Goal: Transaction & Acquisition: Purchase product/service

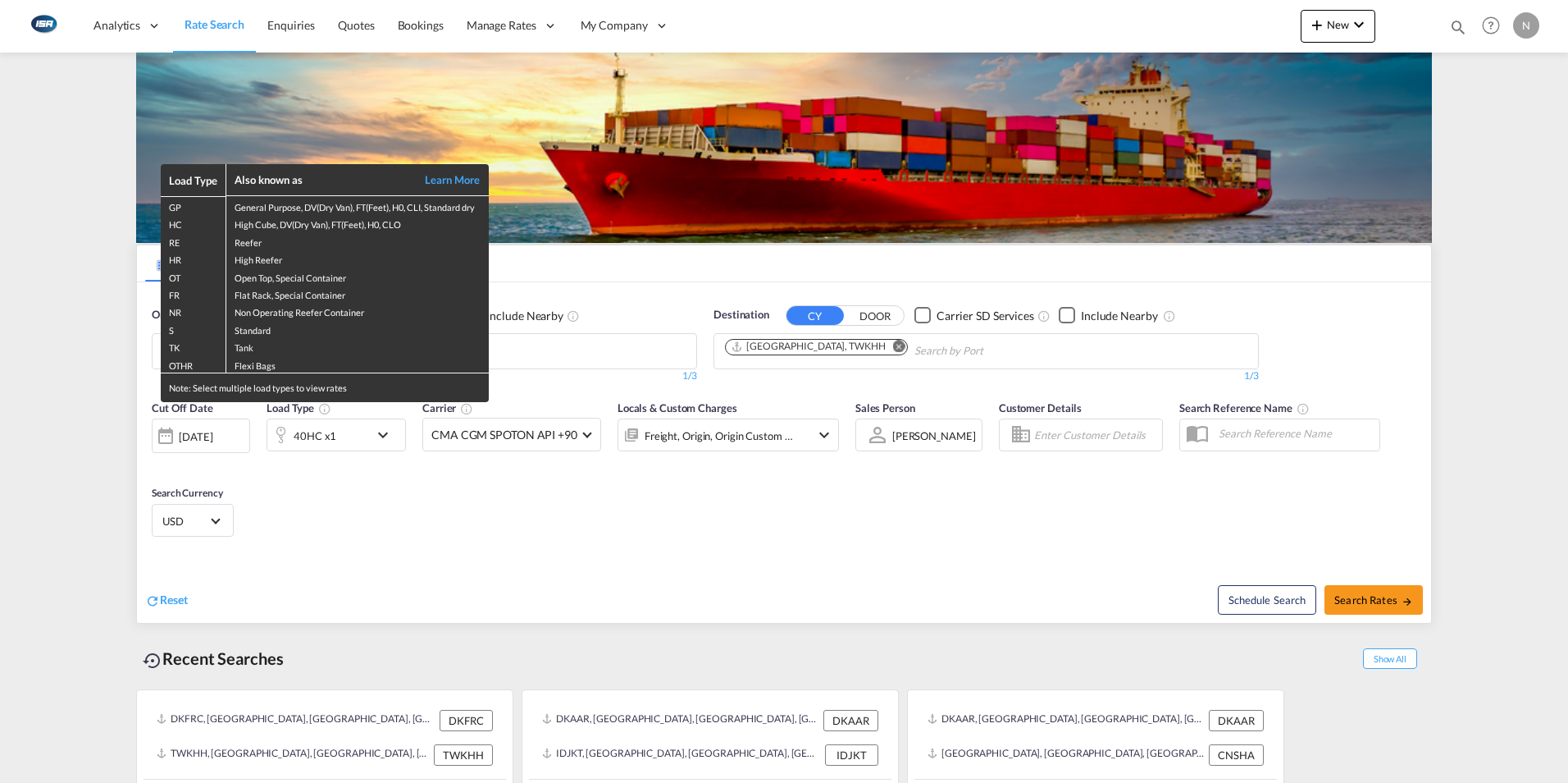
click at [540, 347] on div "Load Type Also known as Learn More GP General Purpose, DV(Dry Van), FT(Feet), H…" at bounding box center [784, 391] width 1568 height 783
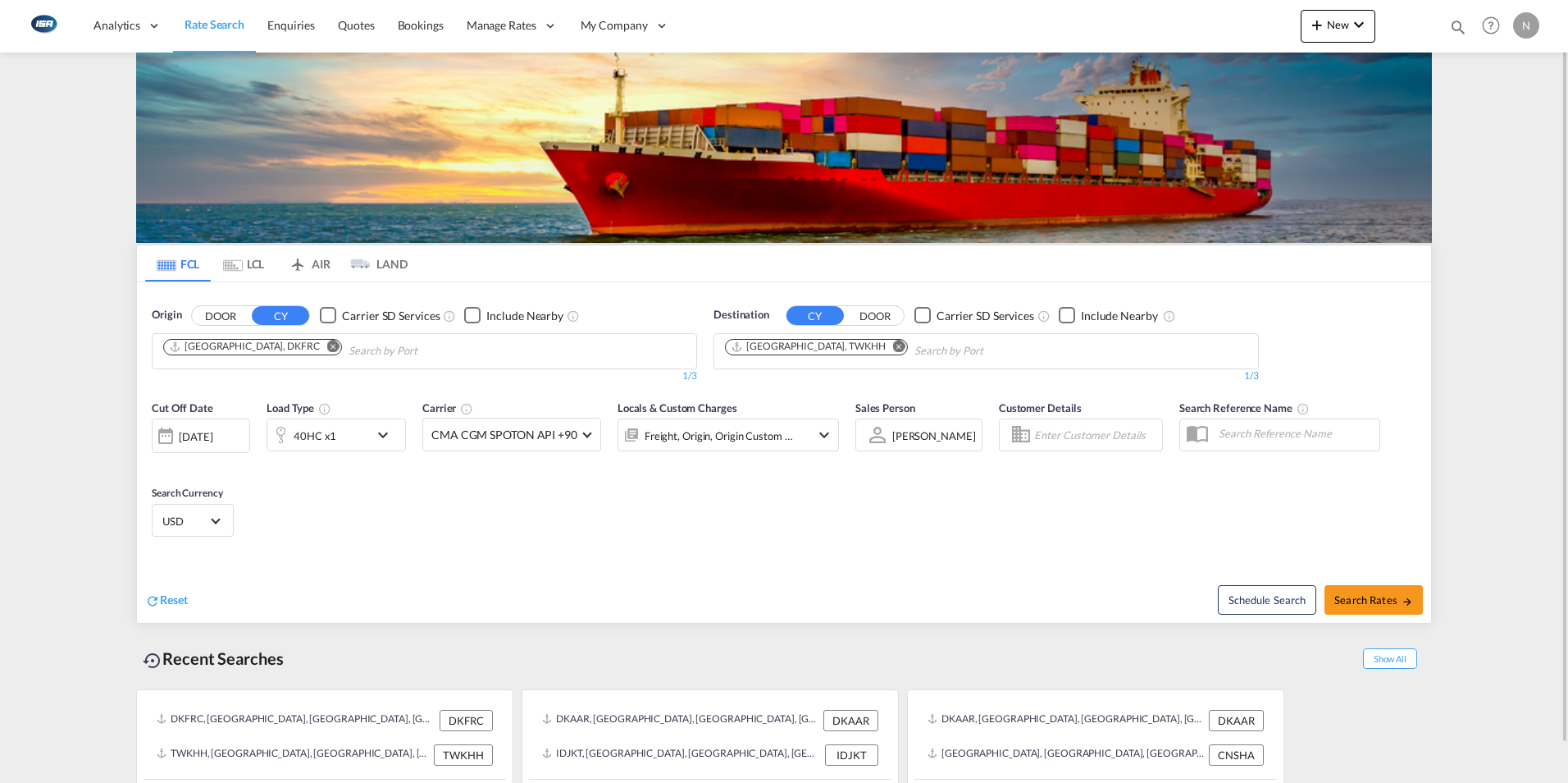
click at [328, 343] on md-icon "Remove" at bounding box center [333, 346] width 12 height 12
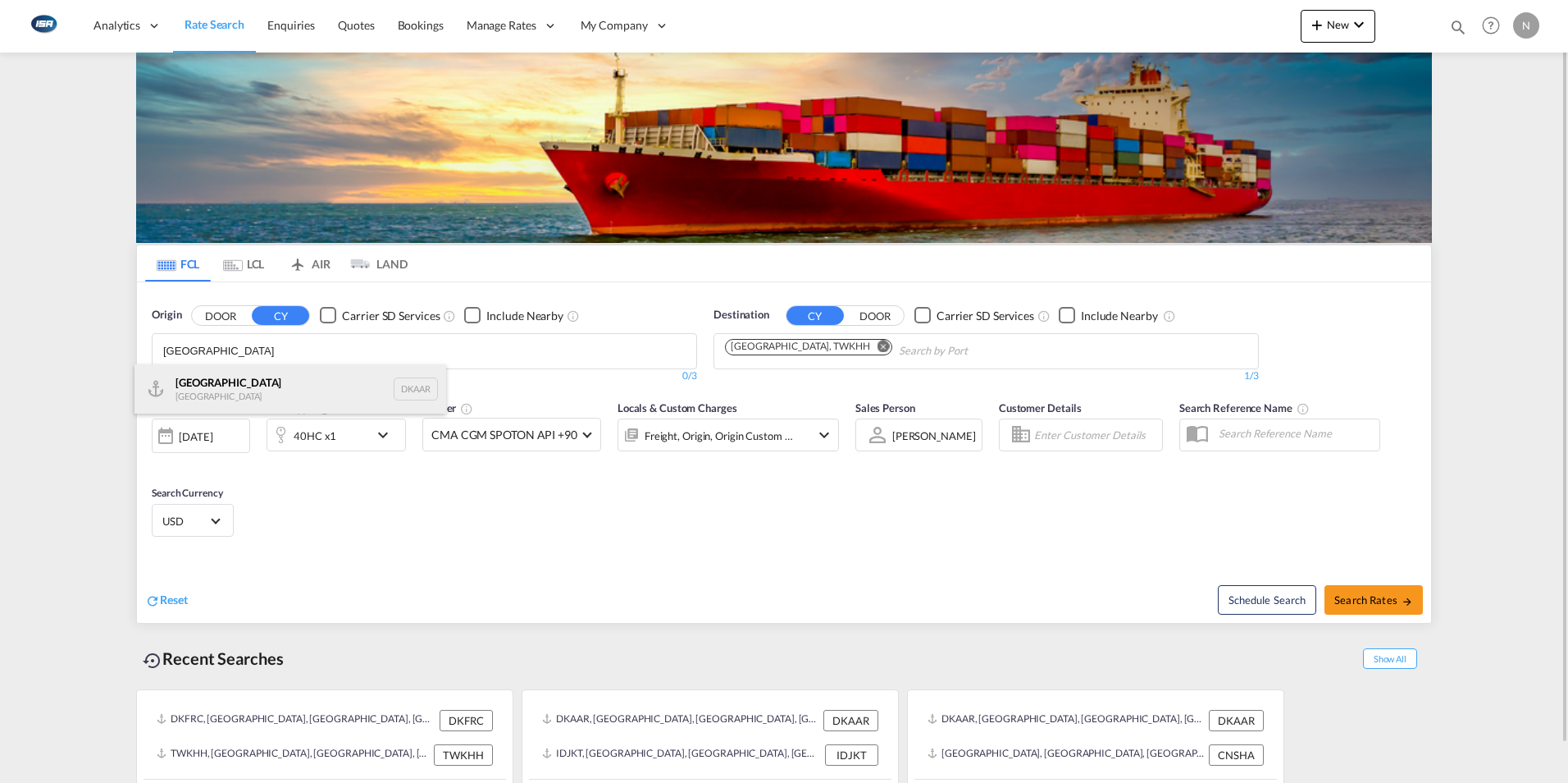
type input "[GEOGRAPHIC_DATA]"
click at [203, 390] on div "Aarhus [GEOGRAPHIC_DATA] DKAAR" at bounding box center [290, 389] width 312 height 49
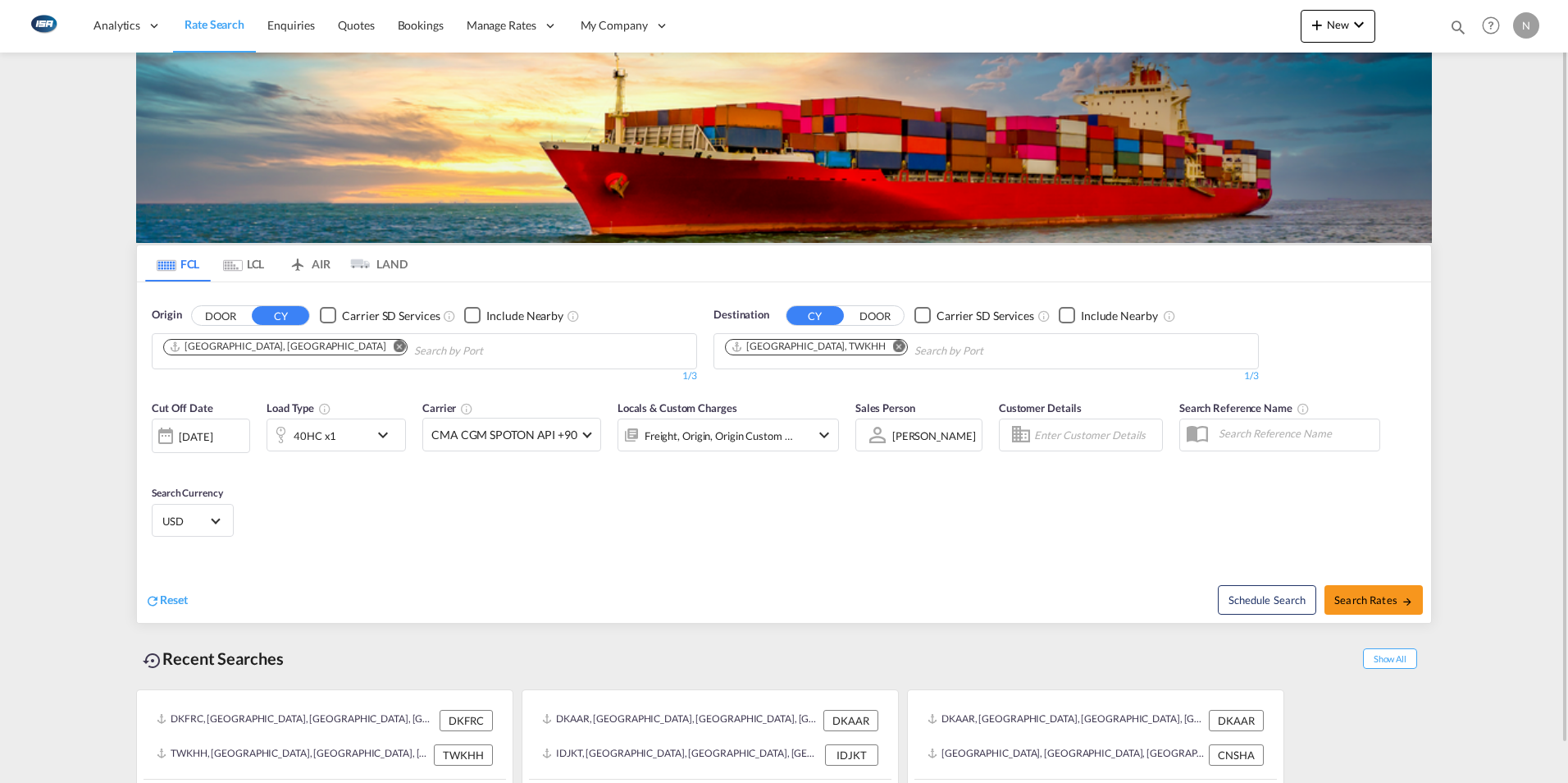
click at [893, 347] on md-icon "Remove" at bounding box center [899, 346] width 12 height 12
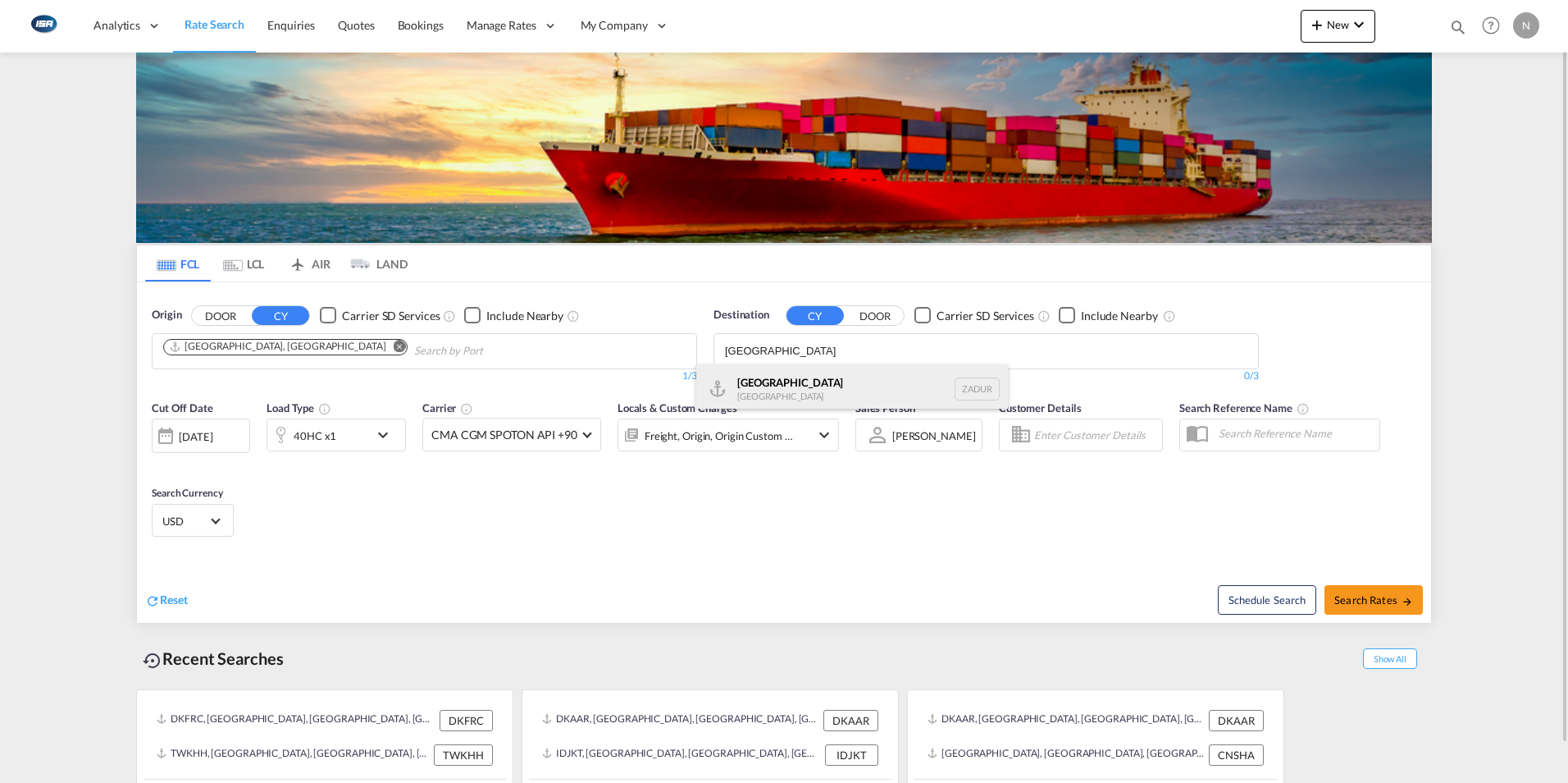
type input "[GEOGRAPHIC_DATA]"
click at [768, 385] on div "[GEOGRAPHIC_DATA] [GEOGRAPHIC_DATA] ZADUR" at bounding box center [851, 389] width 312 height 49
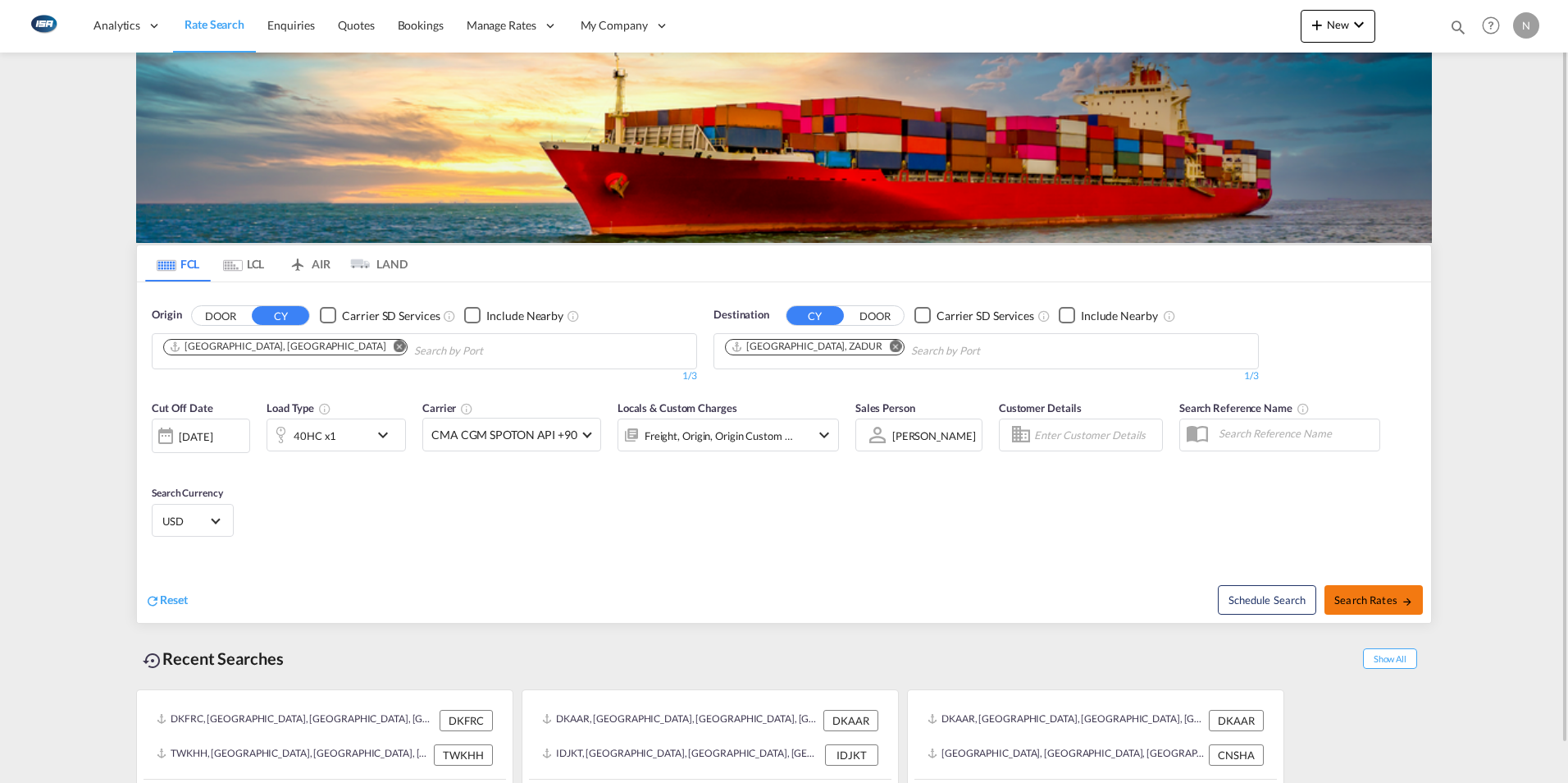
click at [1042, 485] on span "Search Rates" at bounding box center [1373, 600] width 78 height 13
type input "DKAAR to ZADUR / [DATE]"
